Goal: Task Accomplishment & Management: Manage account settings

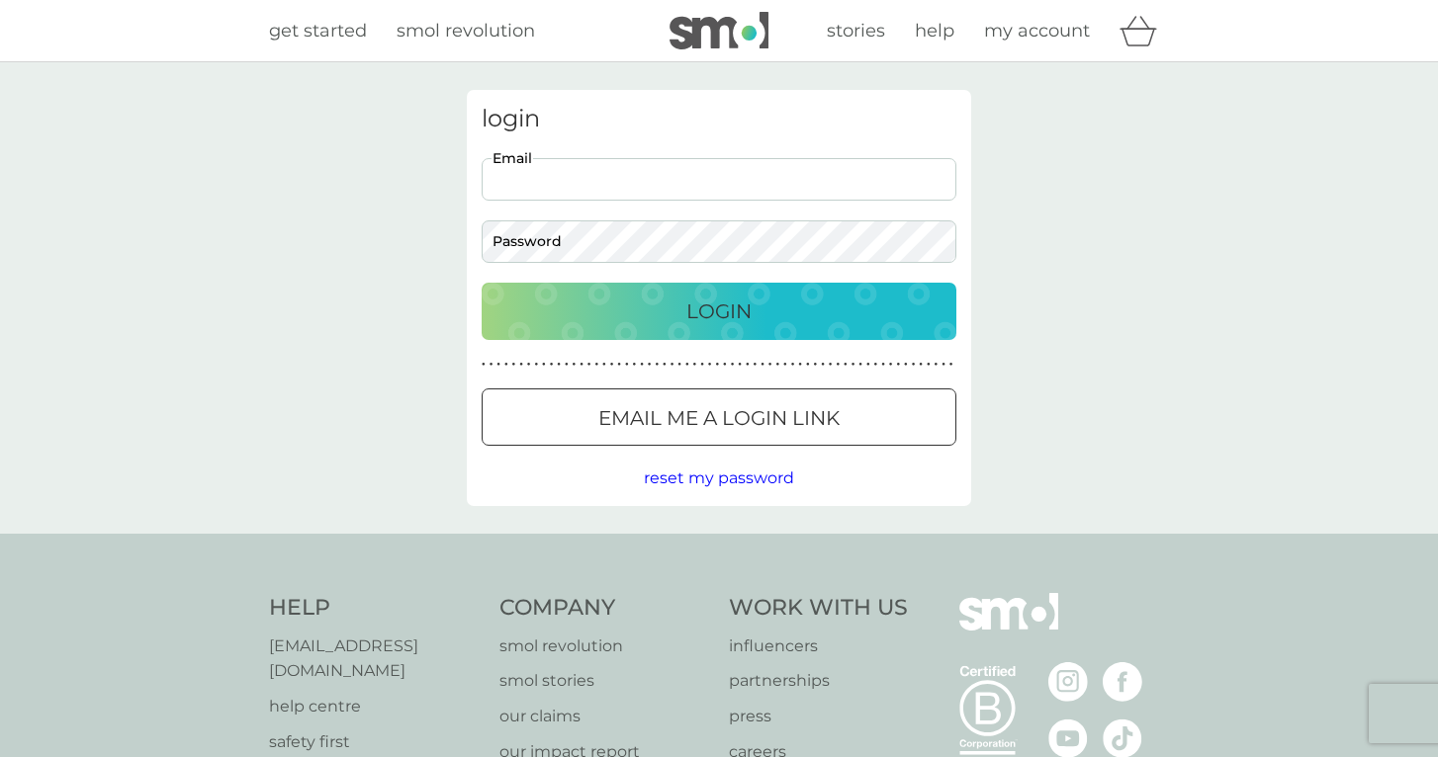
type input "[EMAIL_ADDRESS][DOMAIN_NAME]"
click at [719, 310] on button "Login" at bounding box center [719, 311] width 475 height 57
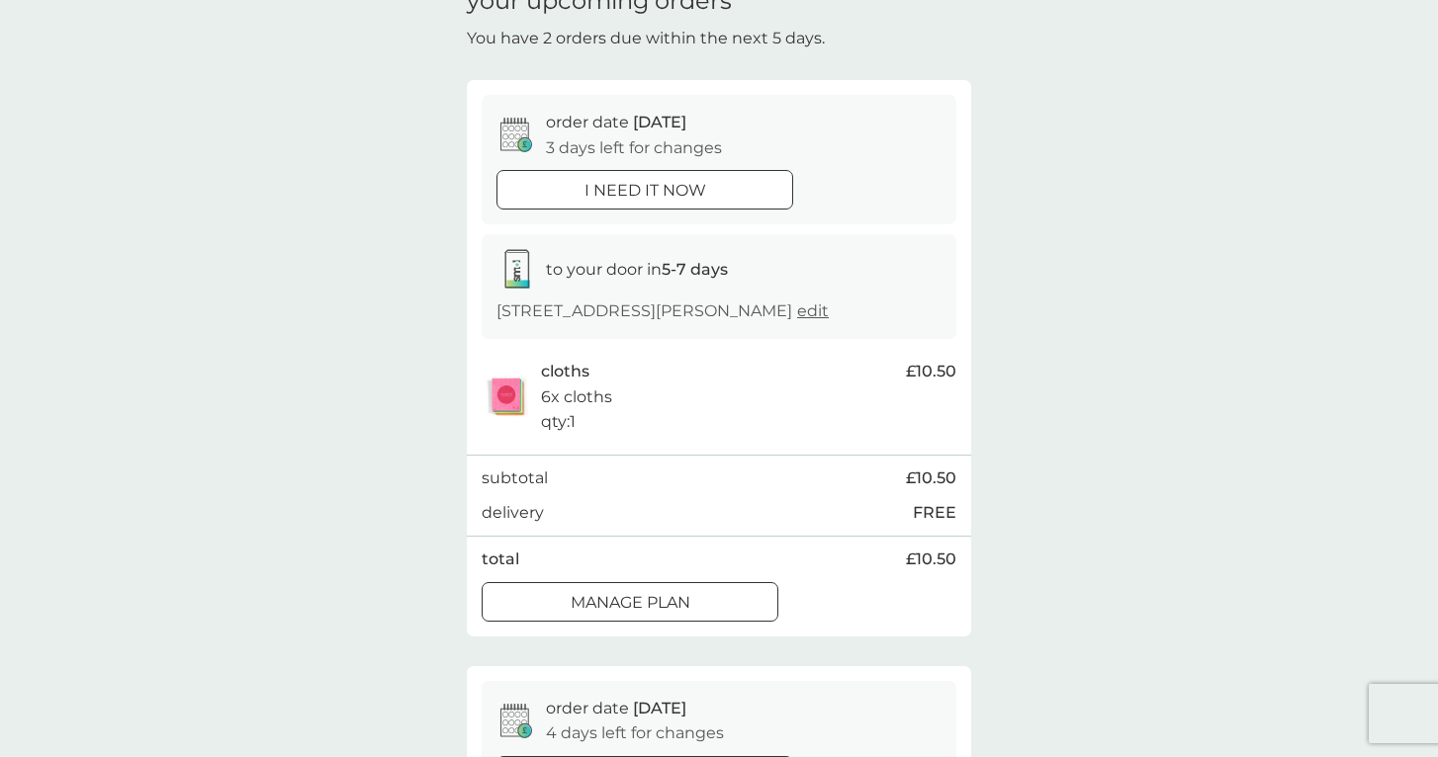
scroll to position [272, 0]
click at [703, 588] on div "Manage plan" at bounding box center [630, 601] width 295 height 26
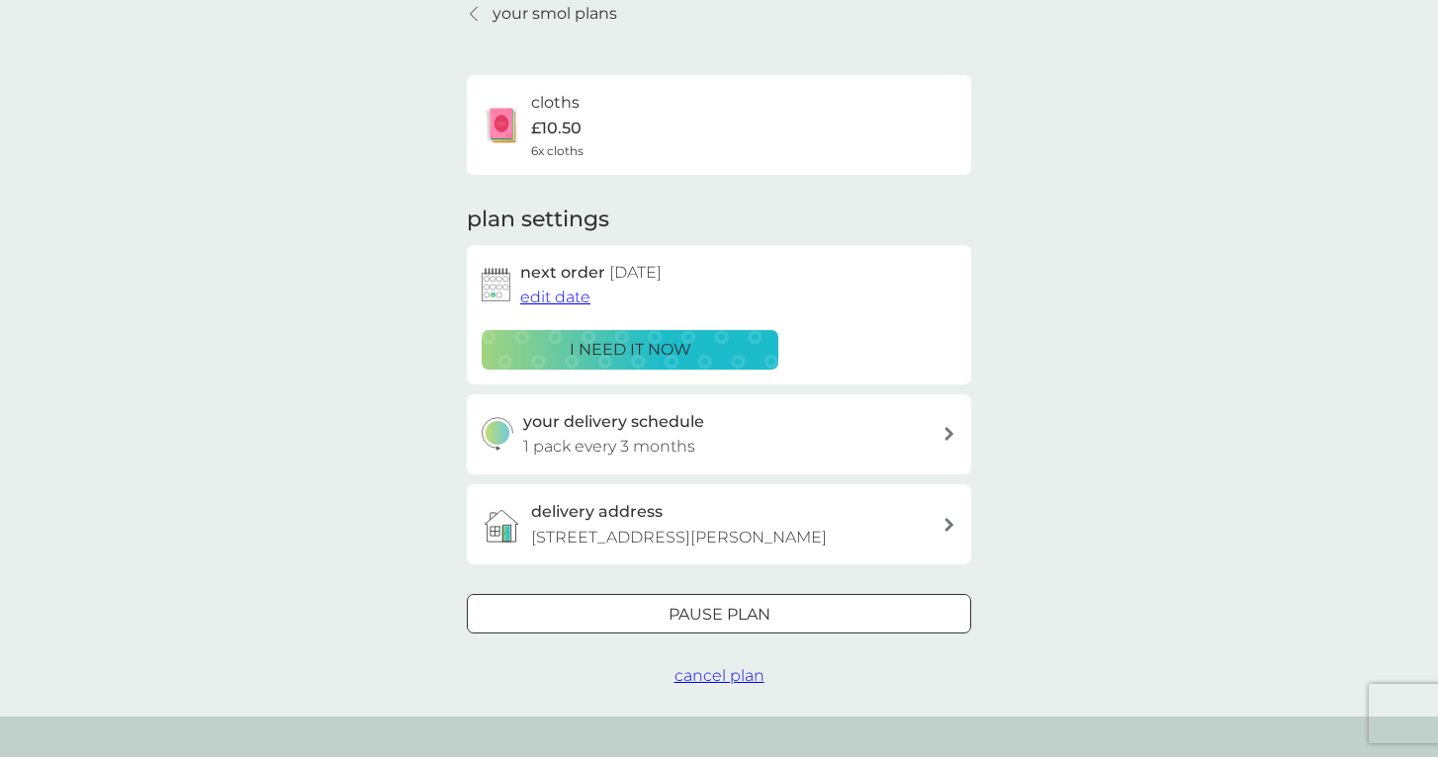
scroll to position [255, 0]
click at [553, 298] on span "edit date" at bounding box center [555, 298] width 70 height 19
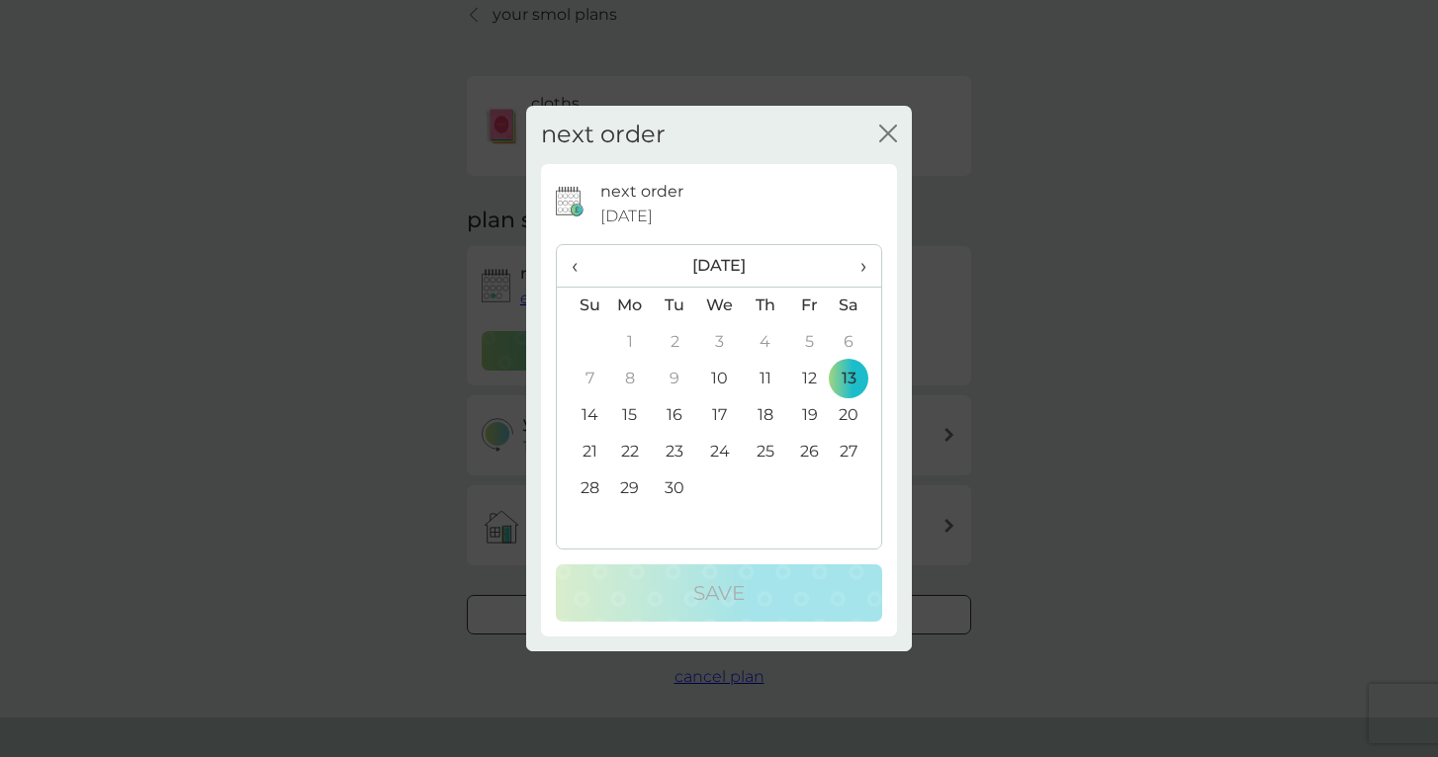
click at [863, 266] on span "›" at bounding box center [856, 266] width 20 height 42
click at [854, 345] on td "1" at bounding box center [856, 342] width 49 height 37
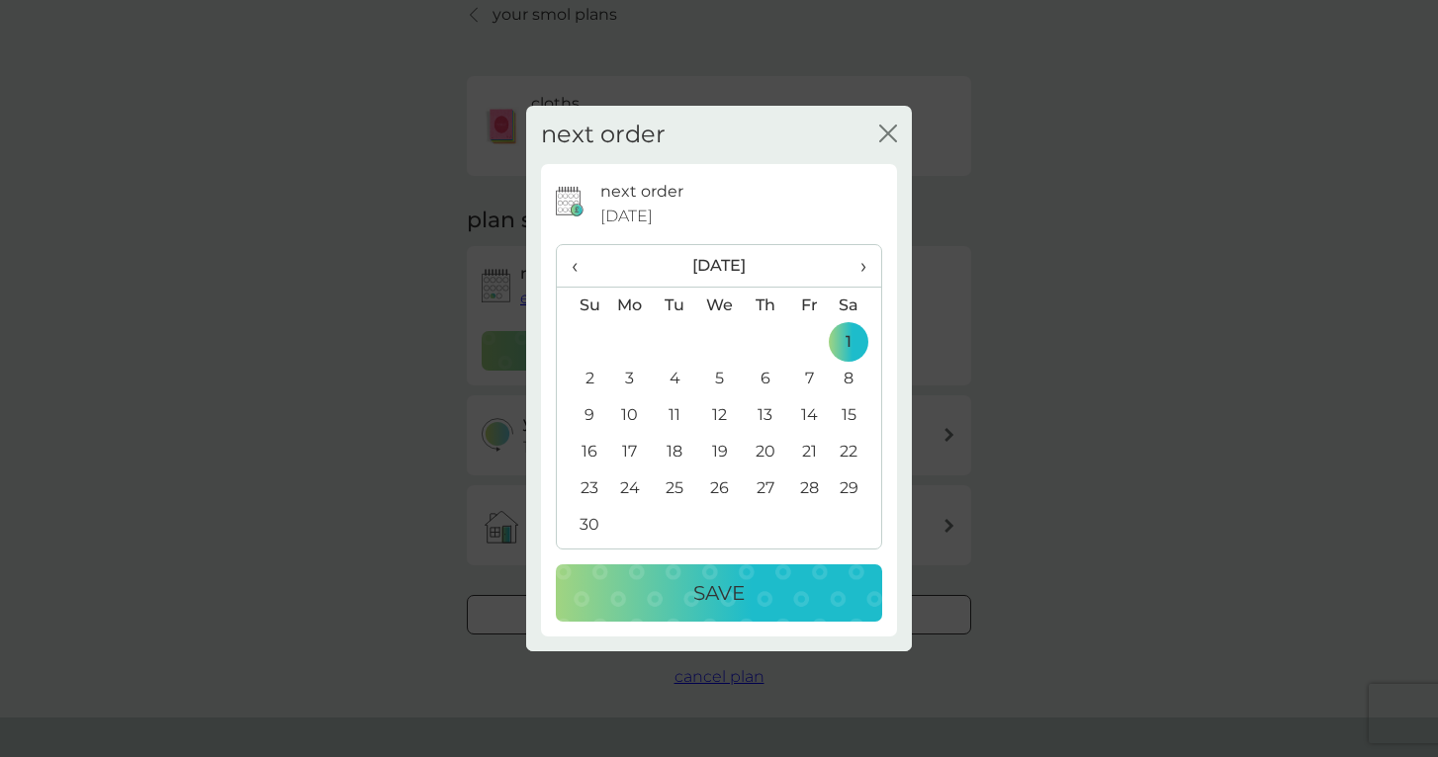
click at [781, 569] on button "Save" at bounding box center [719, 593] width 326 height 57
